Goal: Task Accomplishment & Management: Manage account settings

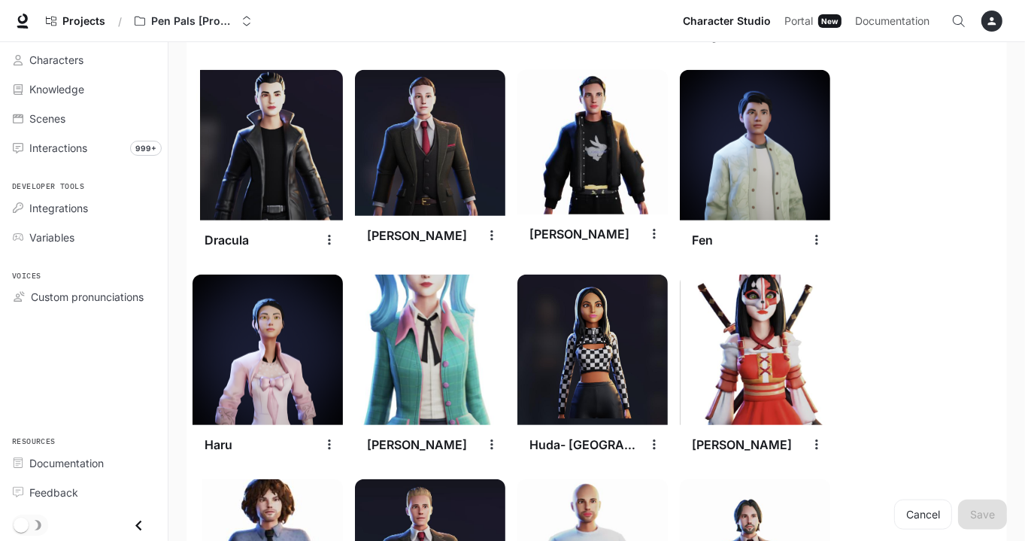
scroll to position [1402, 0]
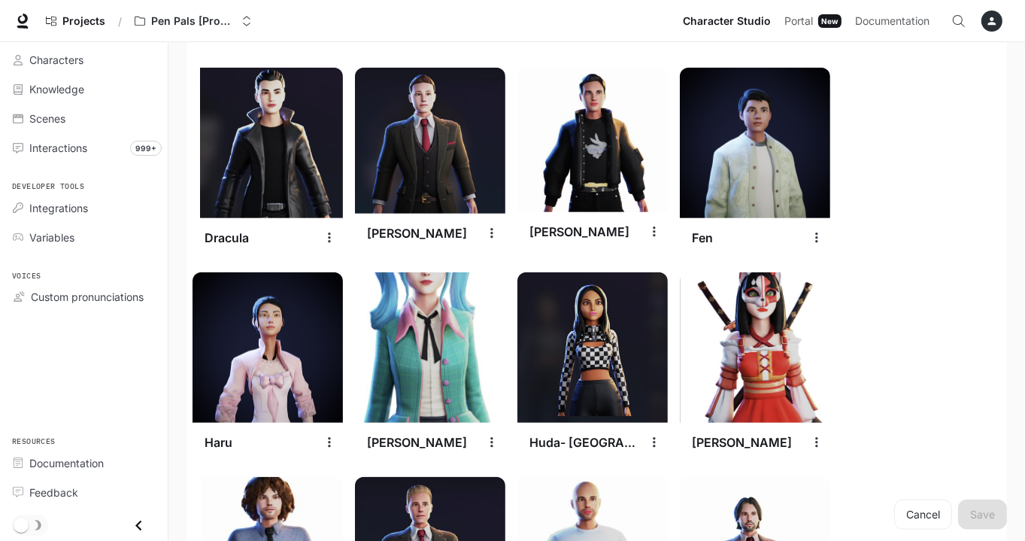
click at [444, 407] on img at bounding box center [430, 347] width 150 height 150
click at [490, 441] on icon "settings" at bounding box center [491, 442] width 2 height 10
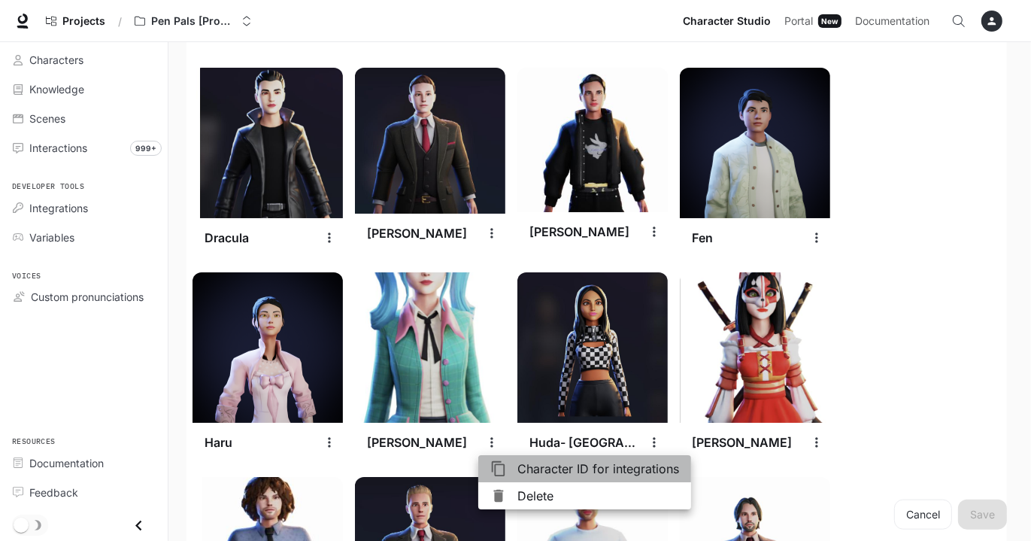
click at [541, 467] on span "Character ID for integrations" at bounding box center [598, 468] width 162 height 18
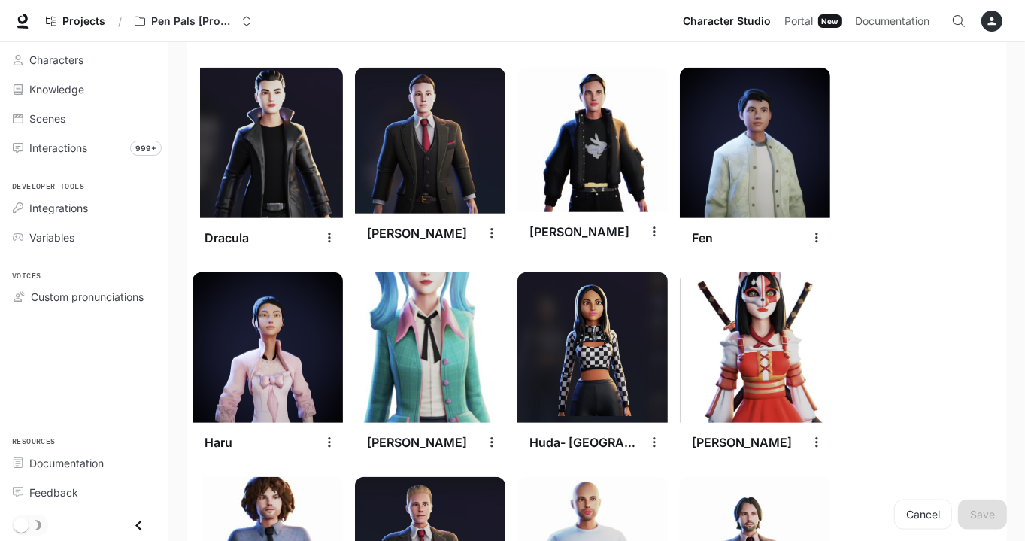
click at [418, 332] on img at bounding box center [430, 347] width 150 height 150
click at [125, 59] on div "Characters" at bounding box center [92, 60] width 126 height 16
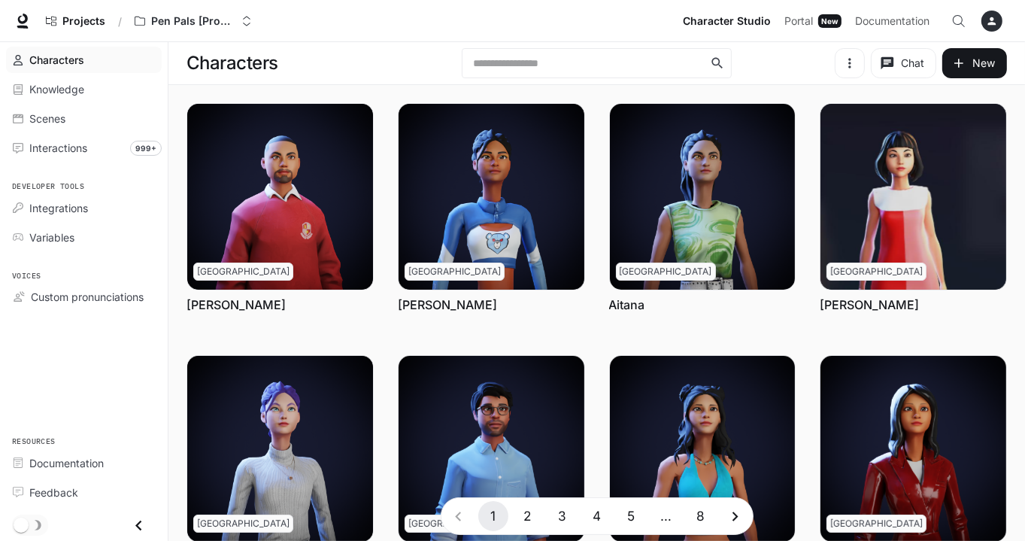
click at [125, 59] on div "Characters" at bounding box center [92, 60] width 126 height 16
click at [484, 67] on input "text" at bounding box center [588, 63] width 241 height 15
type input "**"
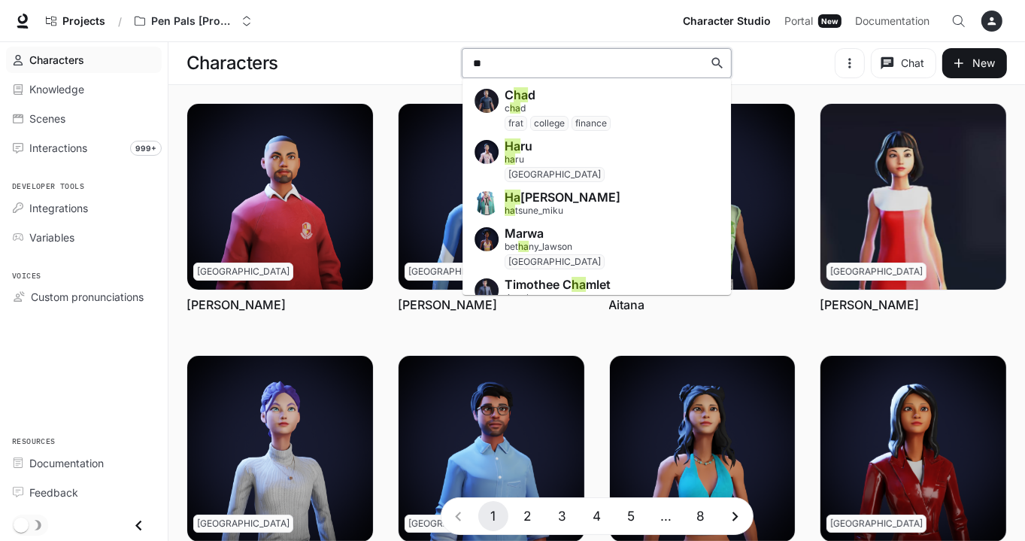
click at [559, 208] on span "ha tsune_miku" at bounding box center [534, 210] width 59 height 11
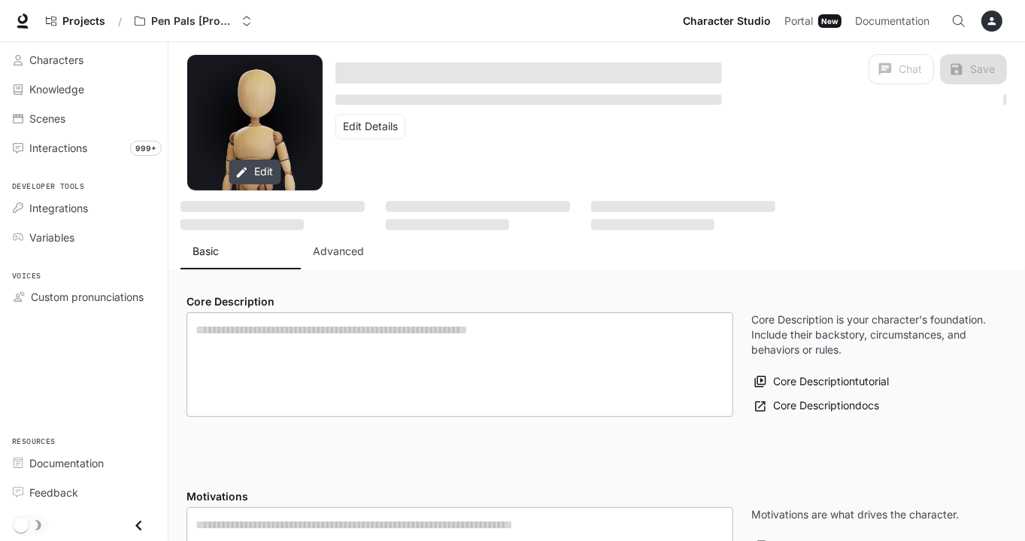
click at [254, 174] on button "Edit" at bounding box center [255, 171] width 52 height 25
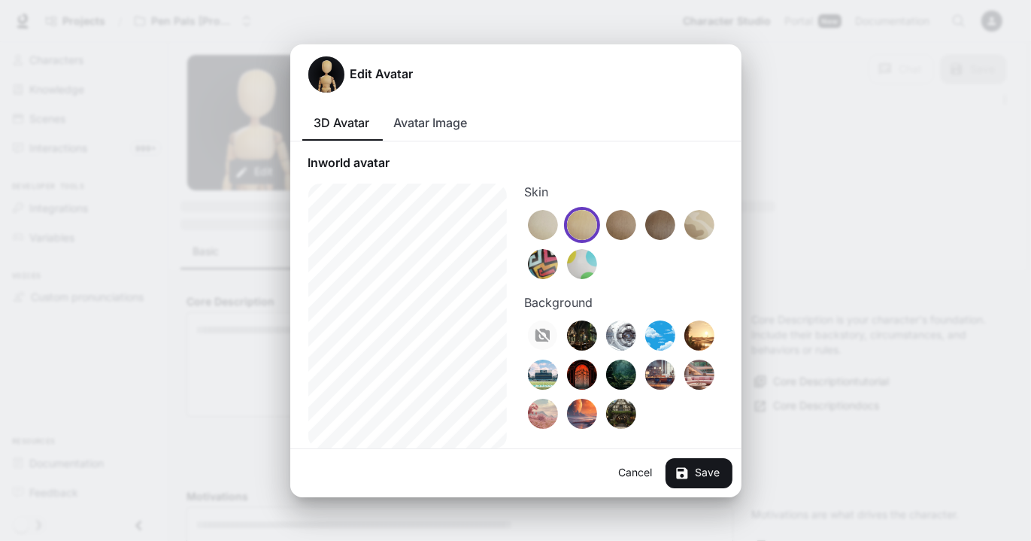
click at [430, 129] on button "Avatar Image" at bounding box center [431, 123] width 98 height 36
type textarea "**********"
type input "**********"
type input "*"
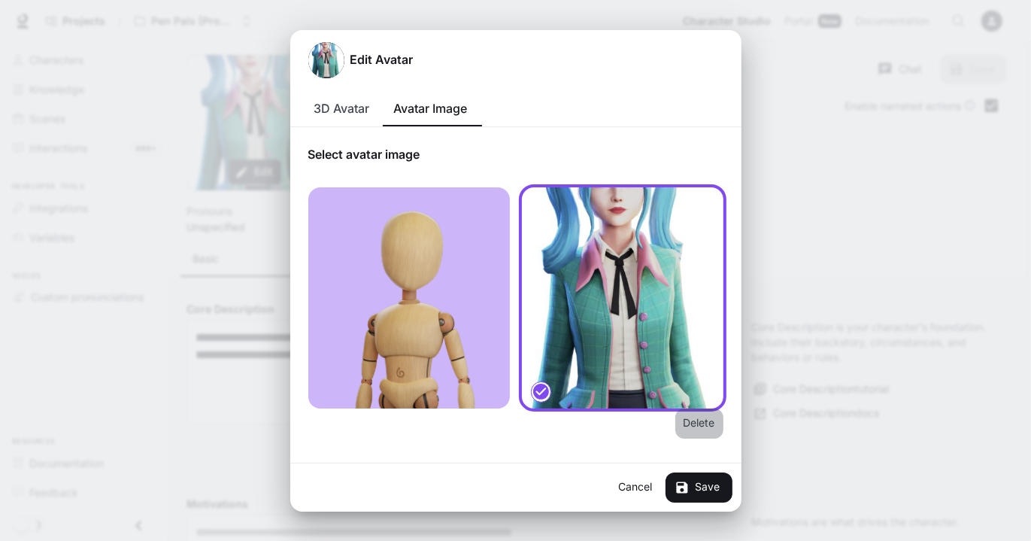
click at [706, 422] on button "Delete" at bounding box center [699, 423] width 48 height 30
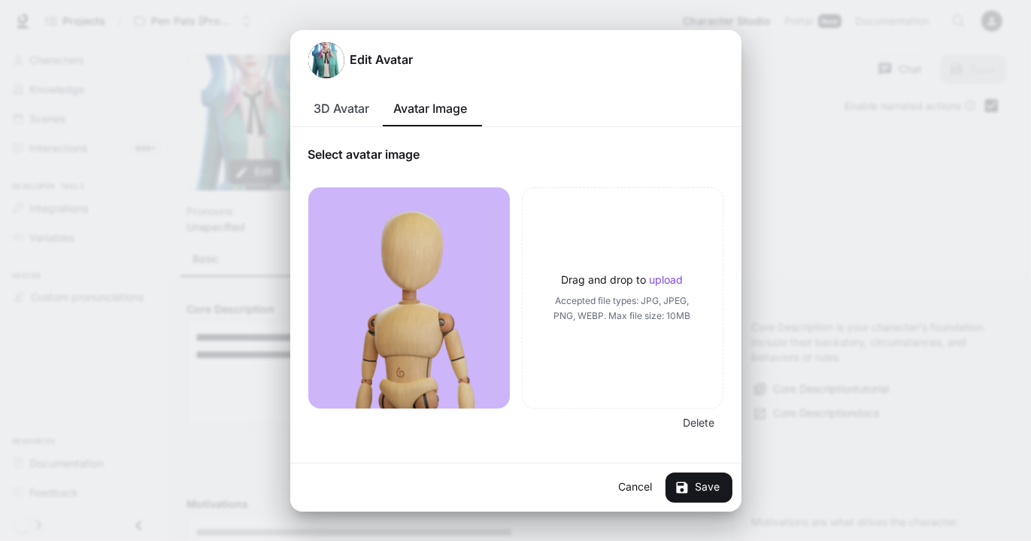
click at [659, 274] on p "upload" at bounding box center [667, 279] width 34 height 13
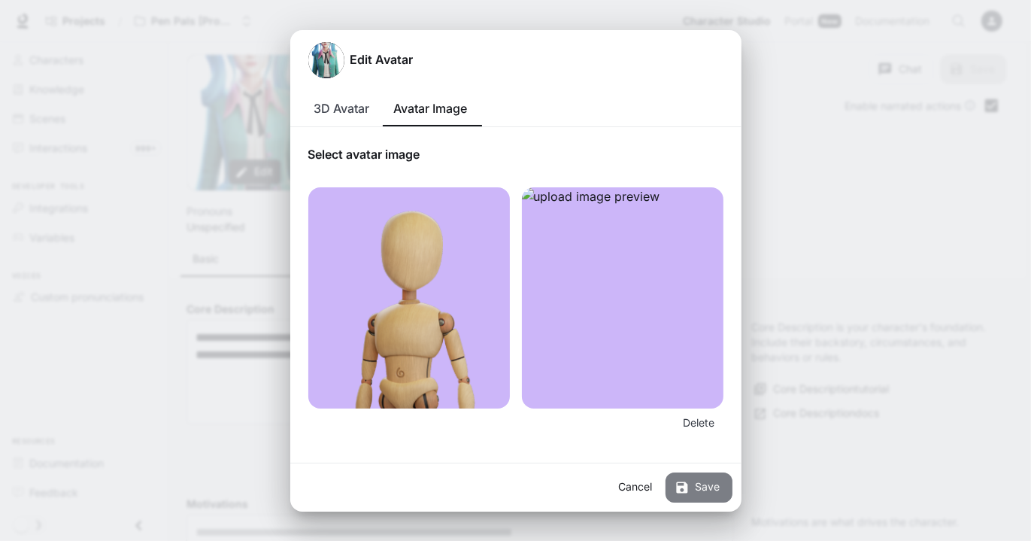
click at [698, 492] on button "Save" at bounding box center [698, 487] width 67 height 30
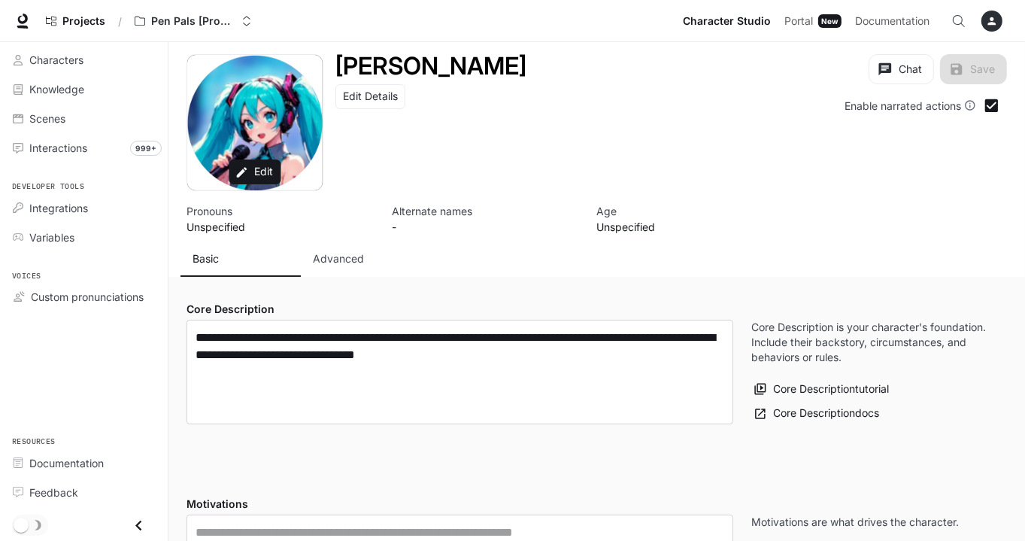
click at [502, 23] on div "Projects / Pen Pals [Production]" at bounding box center [358, 21] width 638 height 30
click at [78, 57] on div "Go to projects" at bounding box center [74, 57] width 75 height 20
click at [117, 65] on div "Characters" at bounding box center [92, 60] width 126 height 16
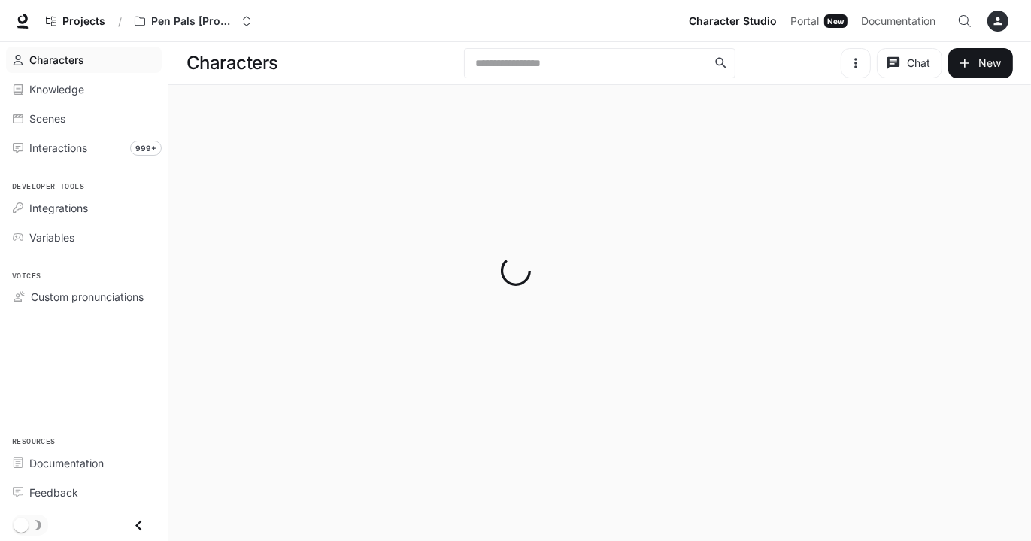
click at [508, 59] on div at bounding box center [515, 270] width 1031 height 541
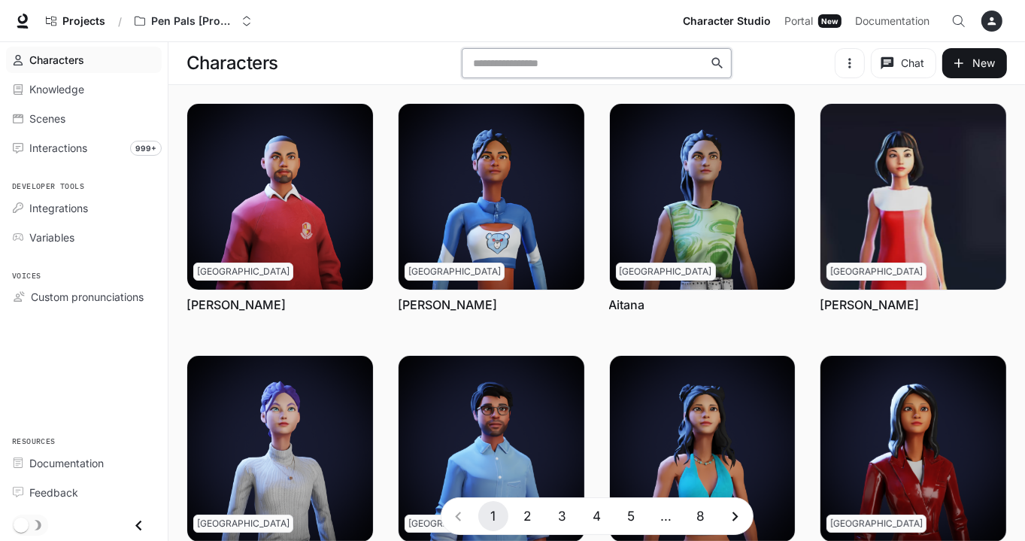
click at [508, 59] on input "text" at bounding box center [588, 63] width 241 height 15
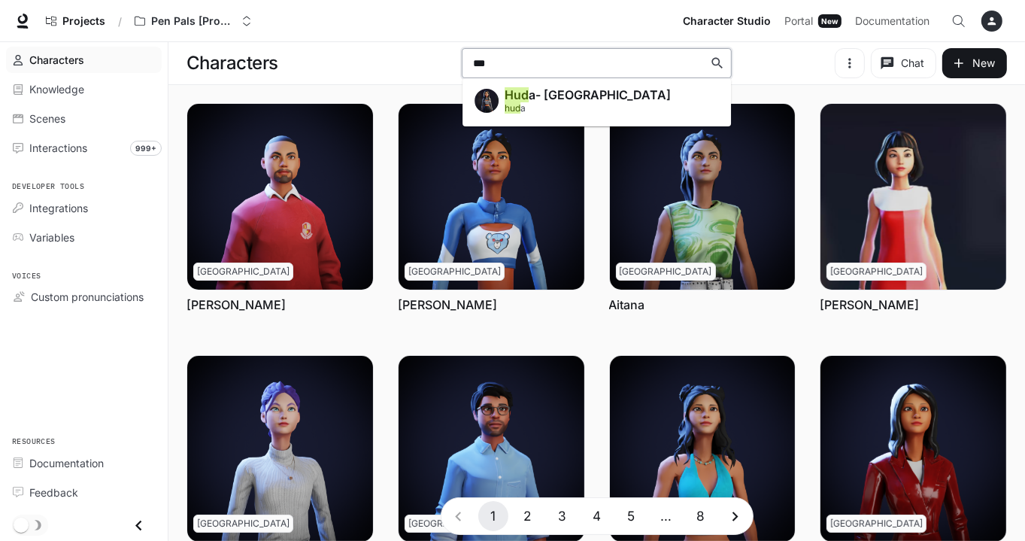
type input "****"
click at [538, 113] on div "Huda - Love Island huda" at bounding box center [588, 102] width 166 height 27
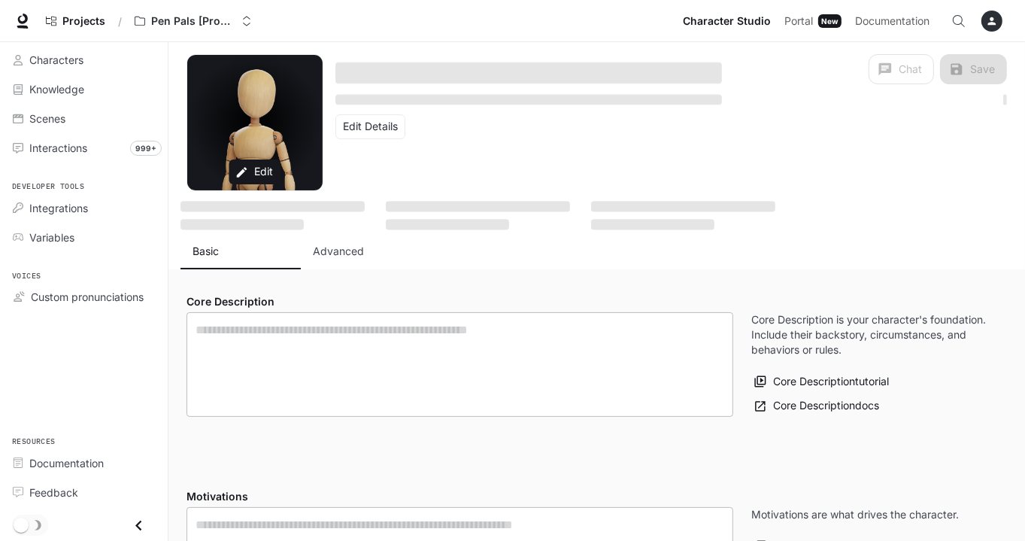
type textarea "**********"
type input "**********"
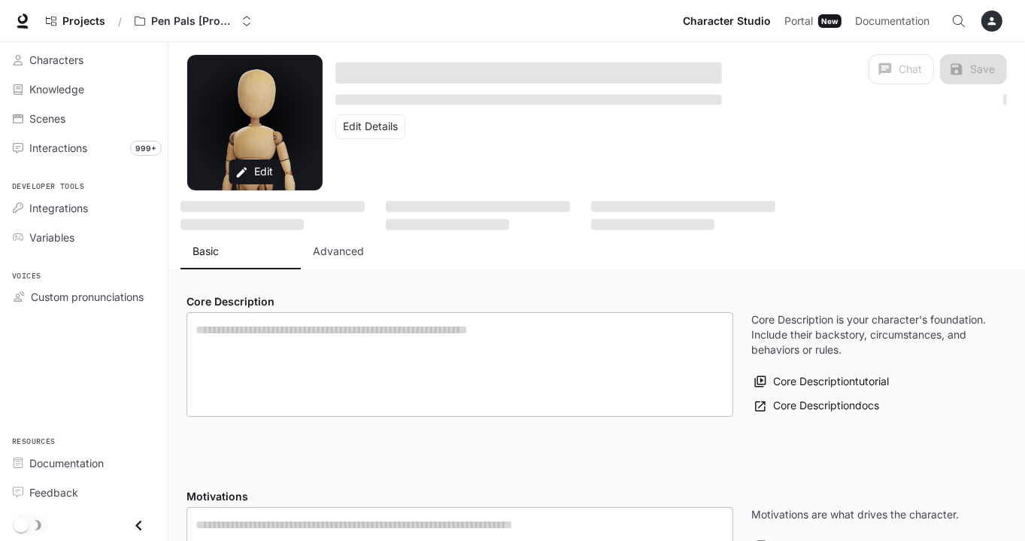
type input "*"
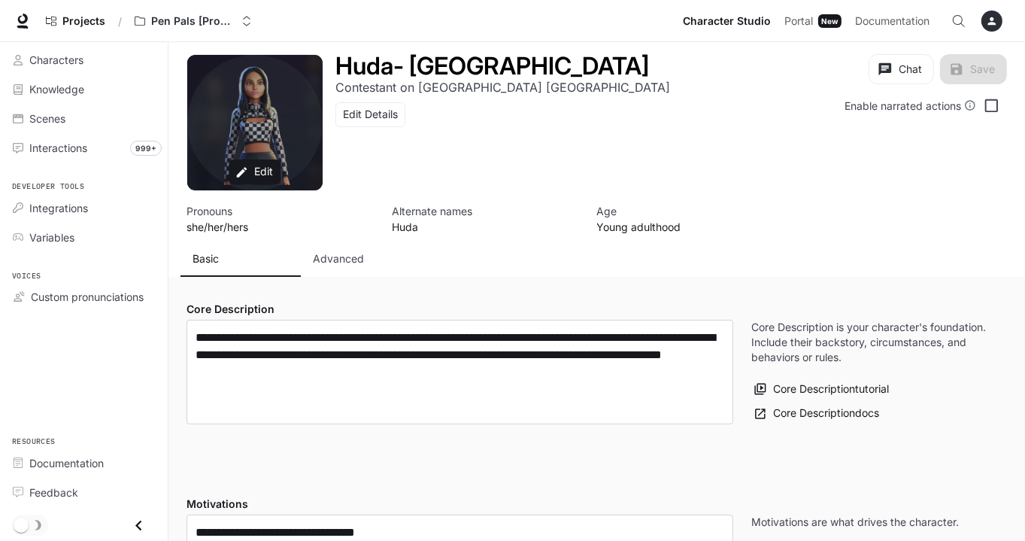
click at [250, 132] on div "Avatar image" at bounding box center [254, 122] width 135 height 135
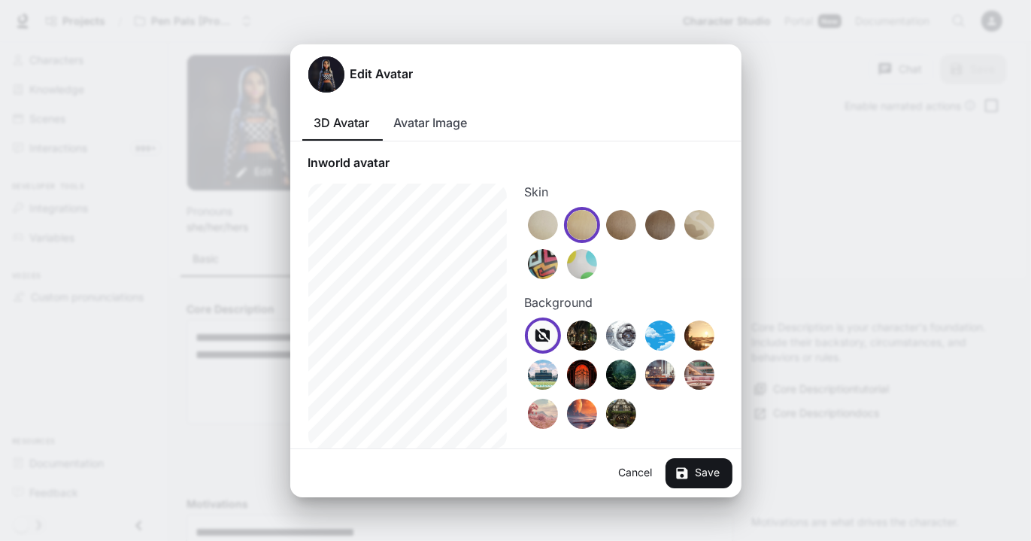
click at [450, 122] on button "Avatar Image" at bounding box center [431, 123] width 98 height 36
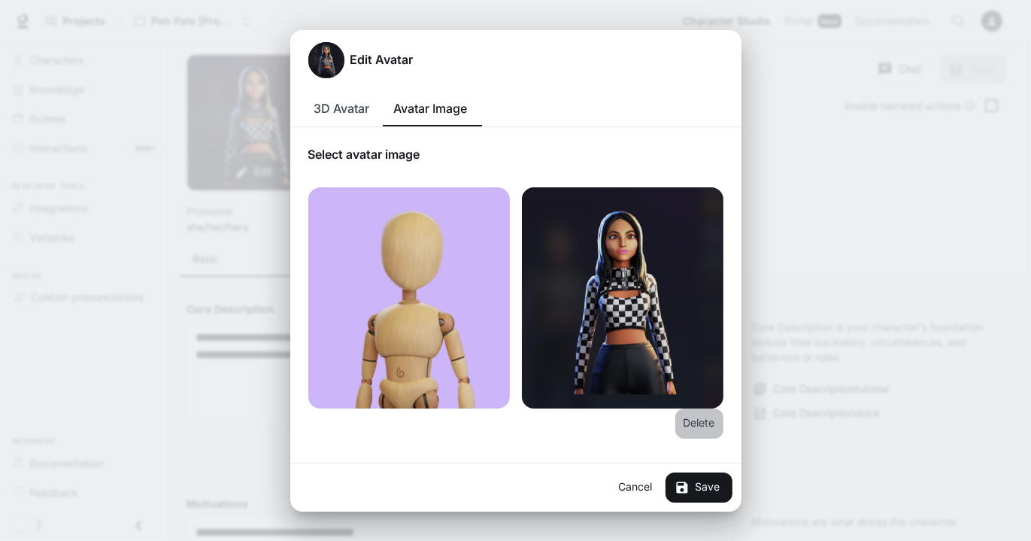
click at [703, 419] on button "Delete" at bounding box center [699, 423] width 48 height 30
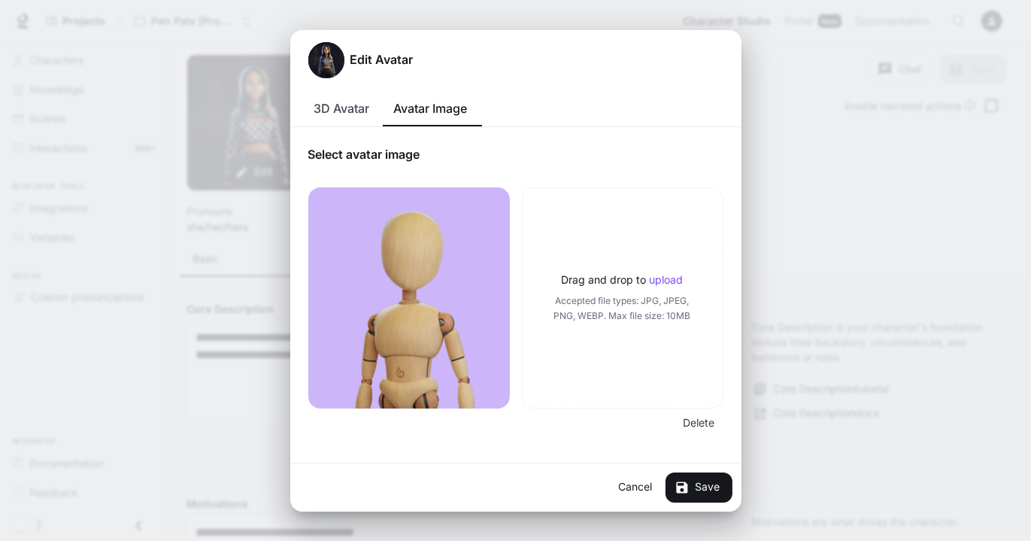
click at [664, 288] on div "Drag and drop to upload Accepted file types: JPG, JPEG, PNG, WEBP. Max file siz…" at bounding box center [623, 297] width 152 height 51
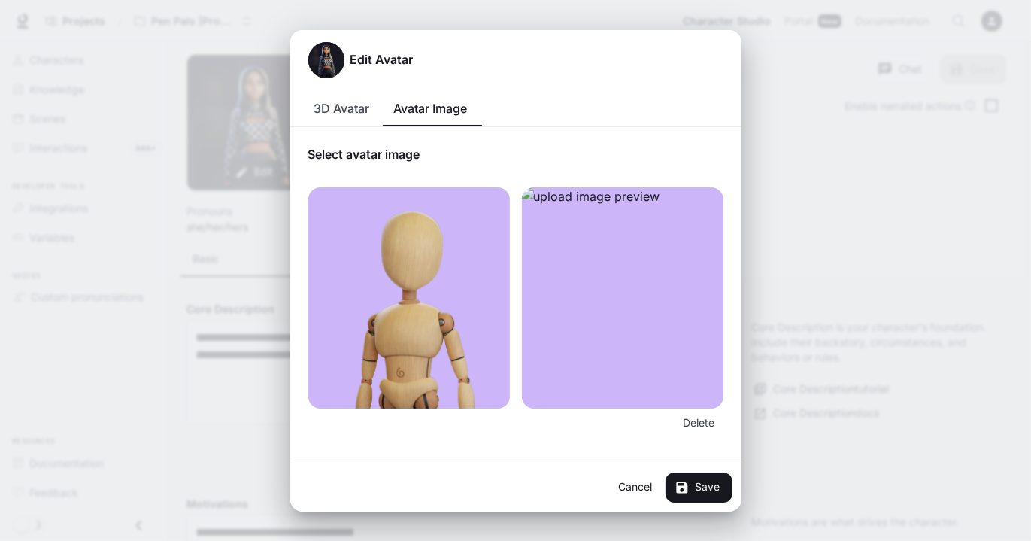
click at [605, 402] on img at bounding box center [623, 297] width 202 height 221
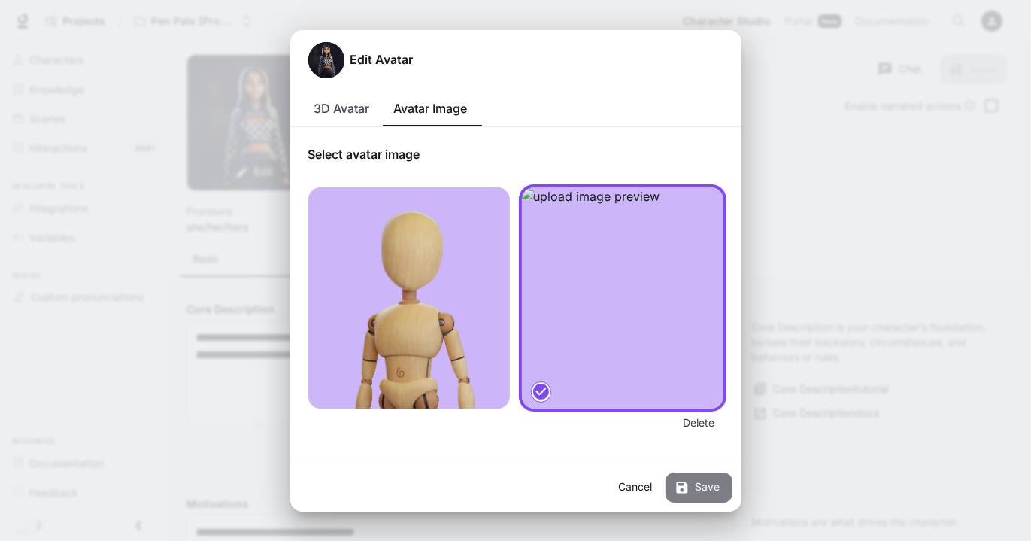
click at [699, 482] on button "Save" at bounding box center [698, 487] width 67 height 30
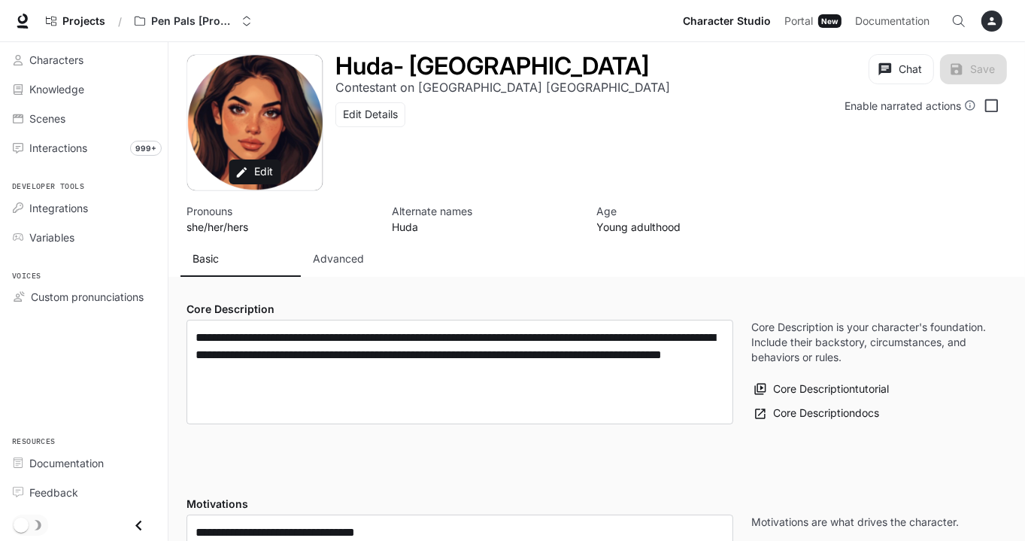
click at [978, 68] on div "Chat Save" at bounding box center [938, 72] width 138 height 36
click at [129, 68] on link "Characters" at bounding box center [84, 60] width 156 height 26
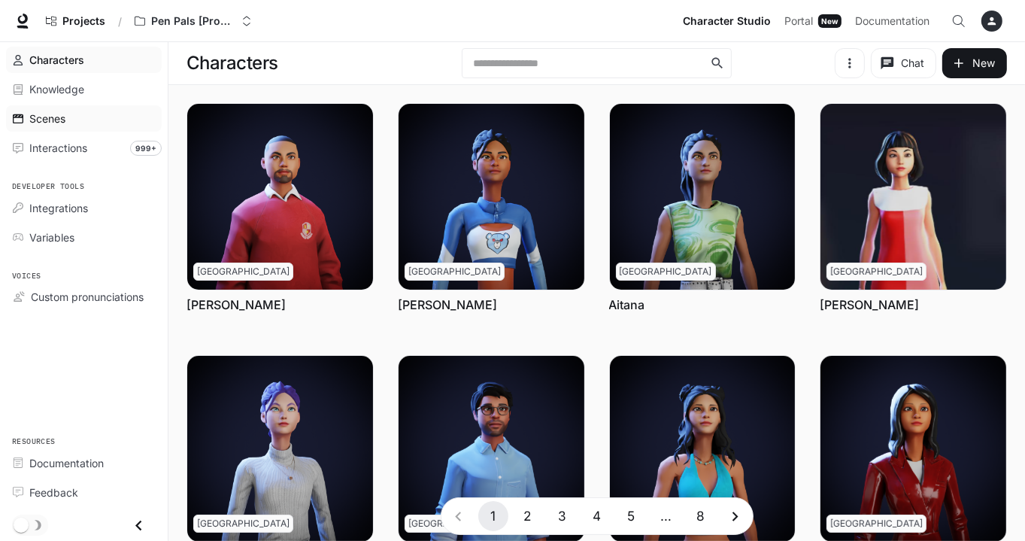
click at [75, 122] on div "Scenes" at bounding box center [92, 119] width 126 height 16
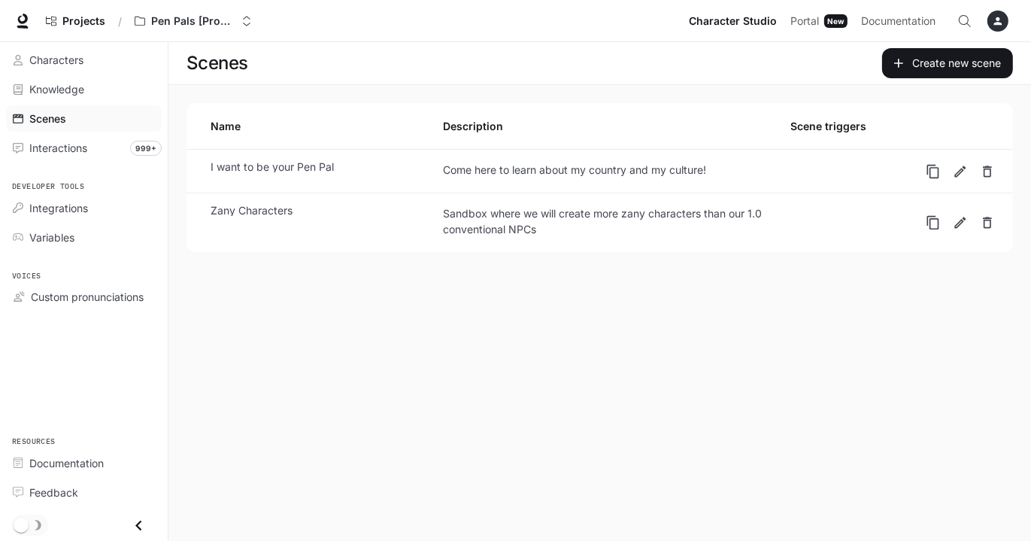
click at [623, 180] on link "I want to be your Pen Pal Come here to learn about my country and my culture!" at bounding box center [559, 171] width 721 height 31
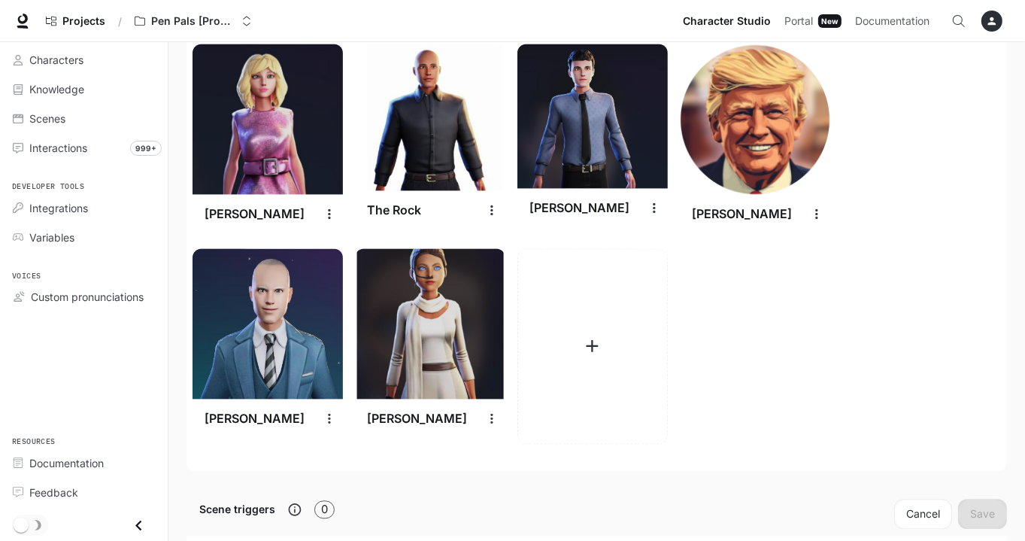
scroll to position [2858, 0]
